Goal: Navigation & Orientation: Find specific page/section

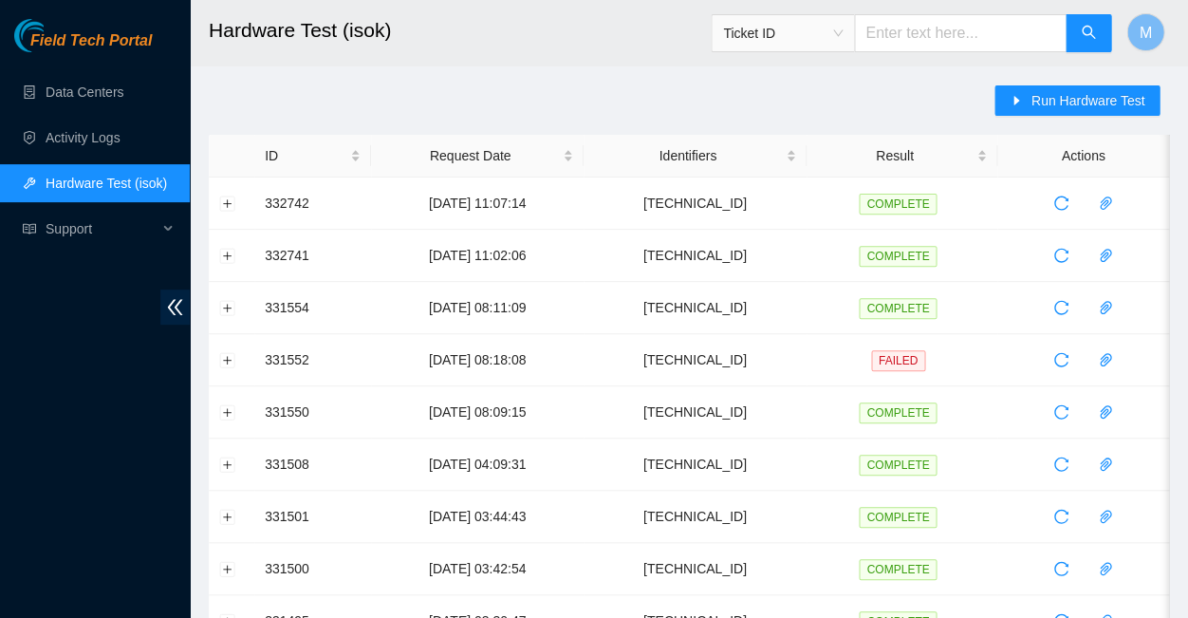
click at [120, 39] on span "Field Tech Portal" at bounding box center [90, 41] width 121 height 18
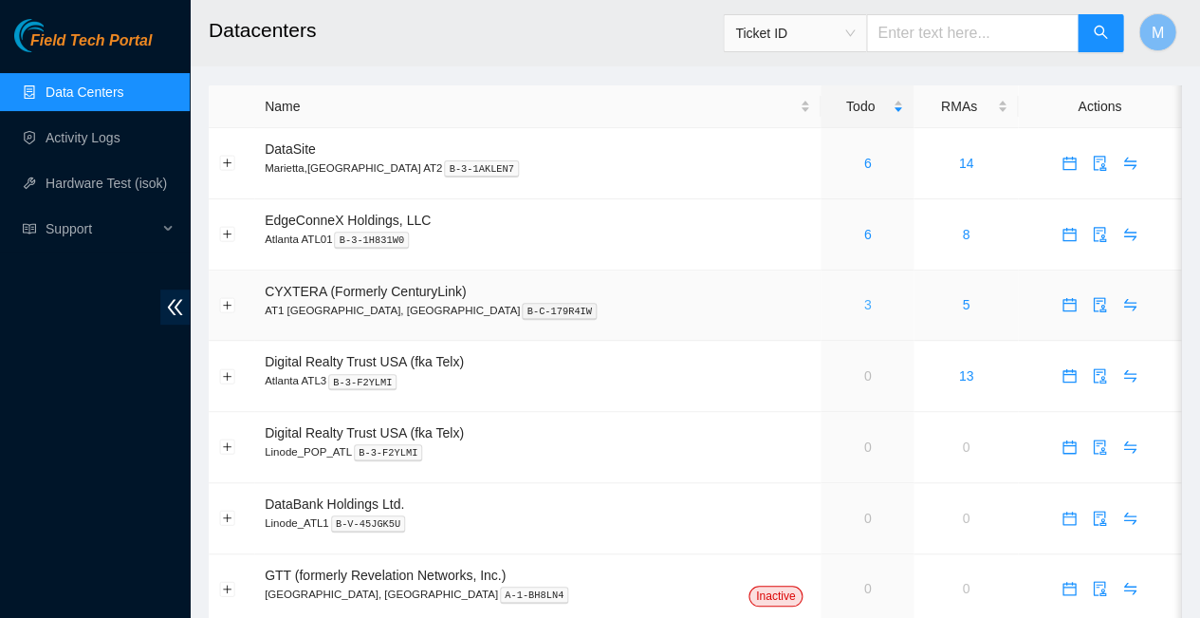
click at [863, 297] on link "3" at bounding box center [867, 304] width 8 height 15
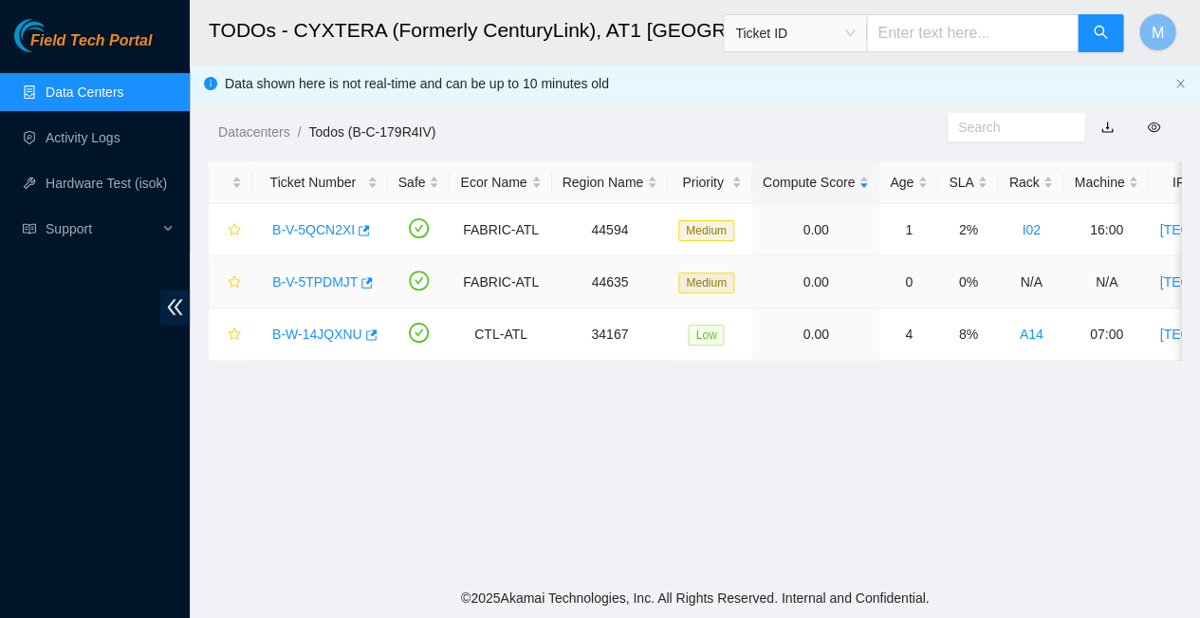
click at [306, 274] on link "B-V-5TPDMJT" at bounding box center [314, 281] width 85 height 15
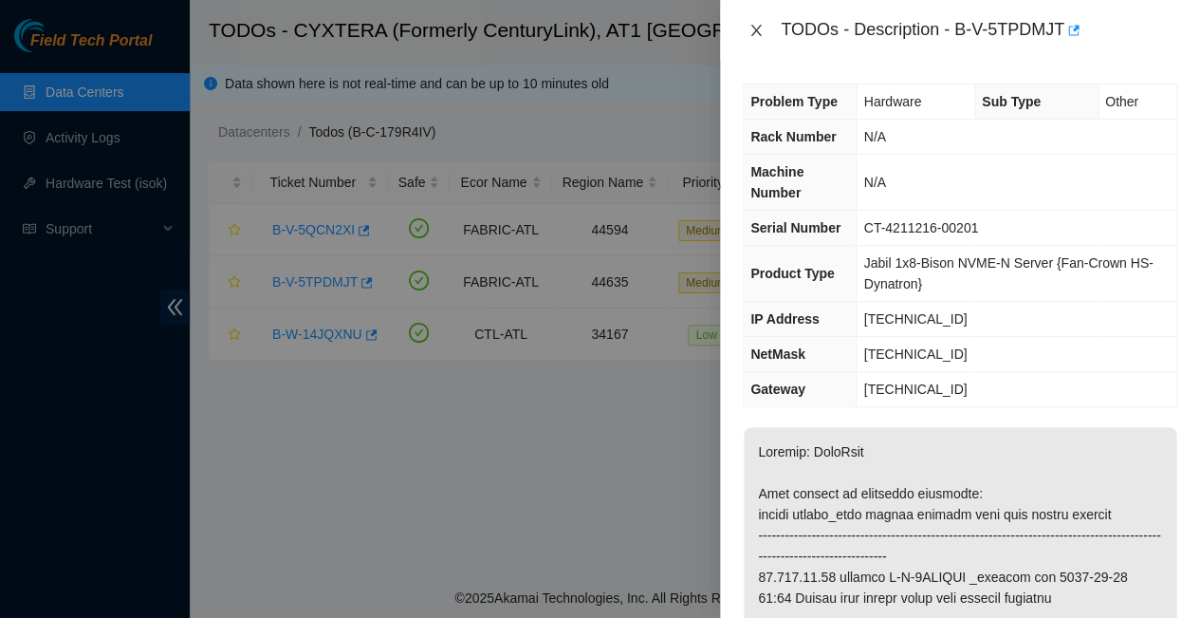
click at [754, 30] on icon "close" at bounding box center [755, 30] width 10 height 11
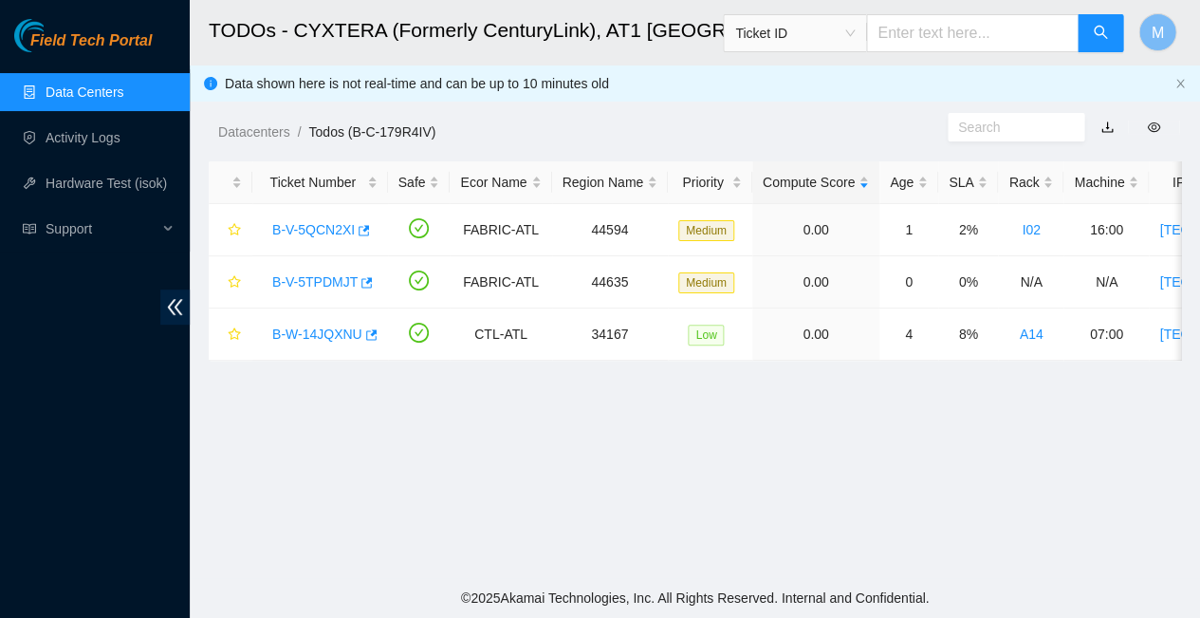
click at [88, 40] on span "Field Tech Portal" at bounding box center [90, 41] width 121 height 18
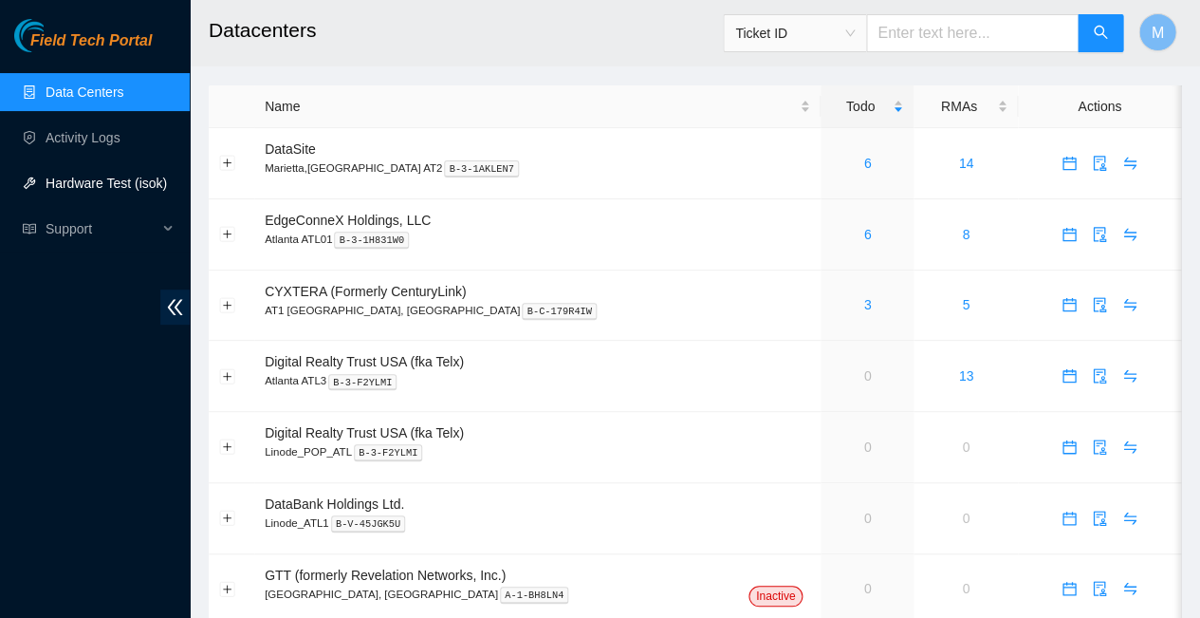
click at [96, 175] on link "Hardware Test (isok)" at bounding box center [106, 182] width 121 height 15
